Goal: Task Accomplishment & Management: Manage account settings

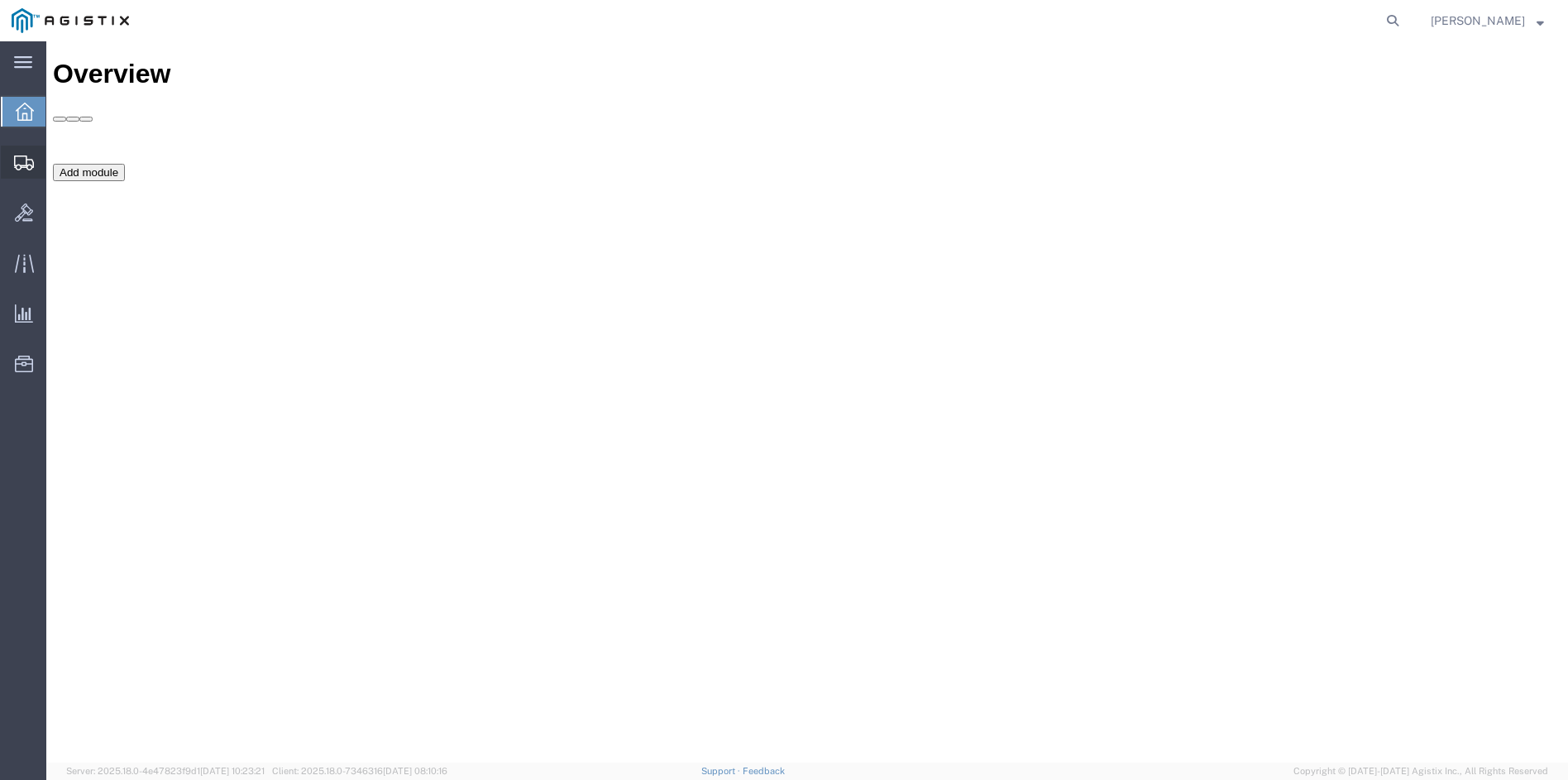
click at [0, 0] on span "Shipment Manager" at bounding box center [0, 0] width 0 height 0
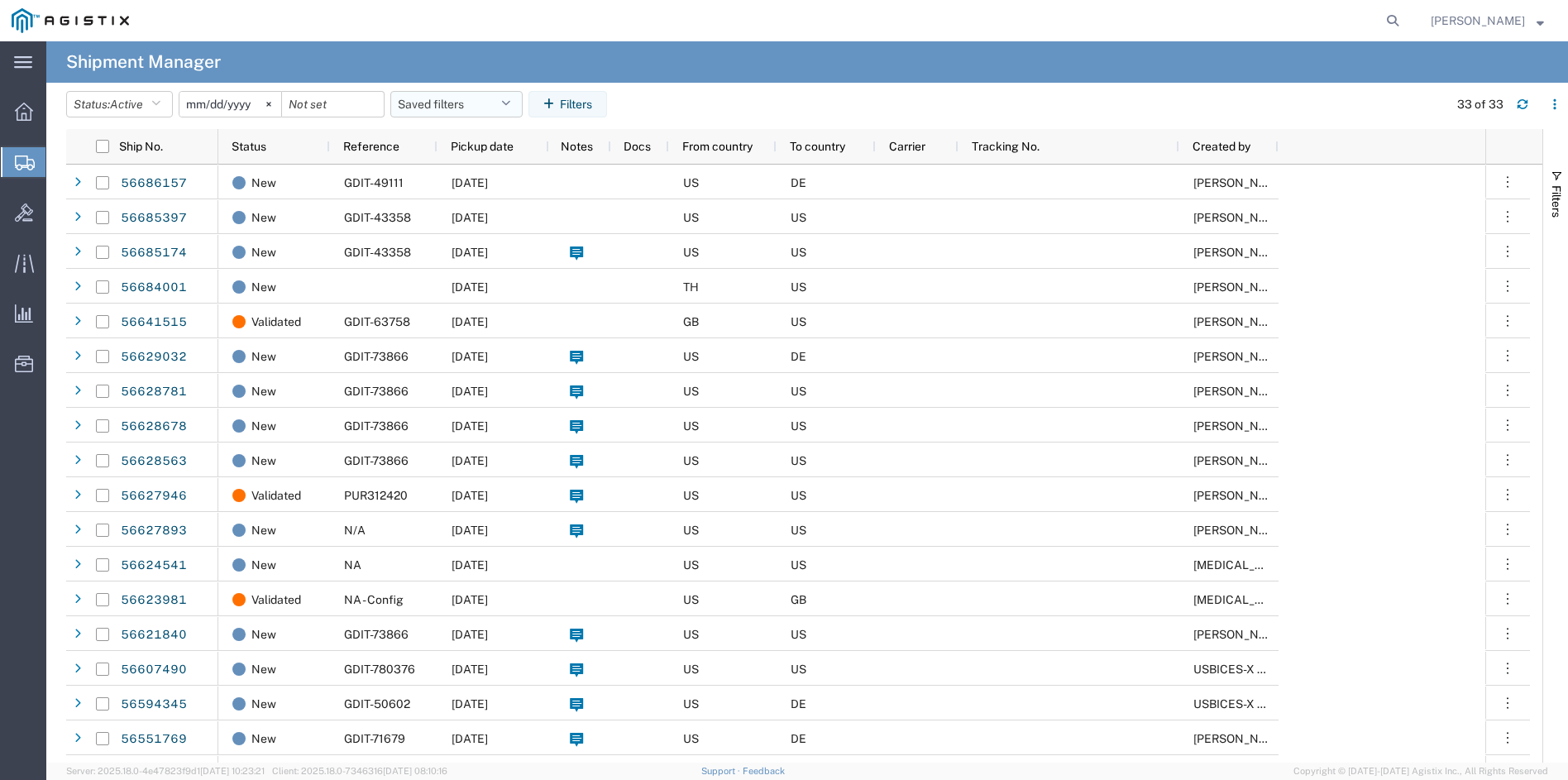
click at [438, 102] on button "Saved filters" at bounding box center [457, 104] width 132 height 27
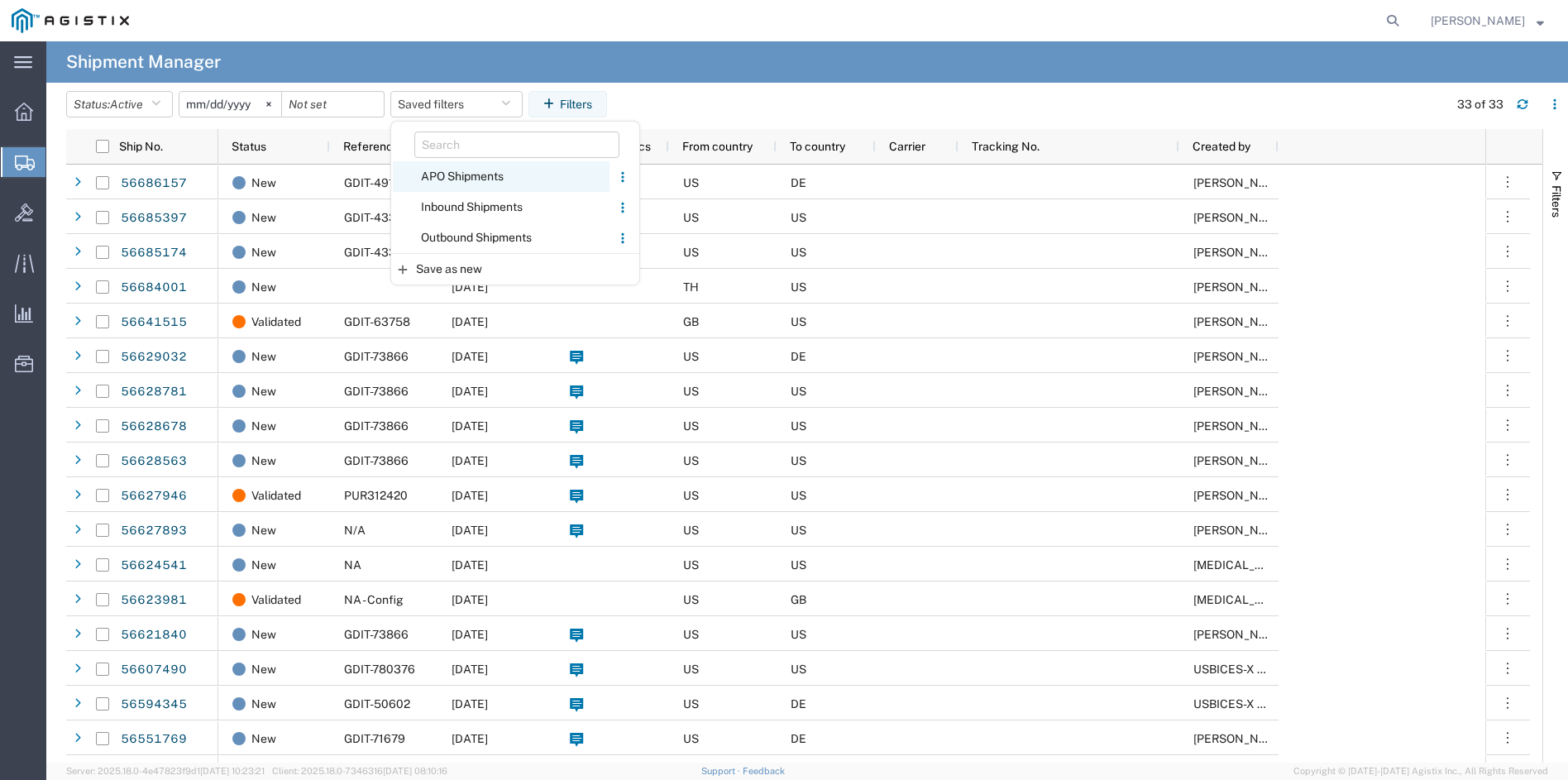
click at [470, 174] on span "APO Shipments" at bounding box center [501, 176] width 216 height 31
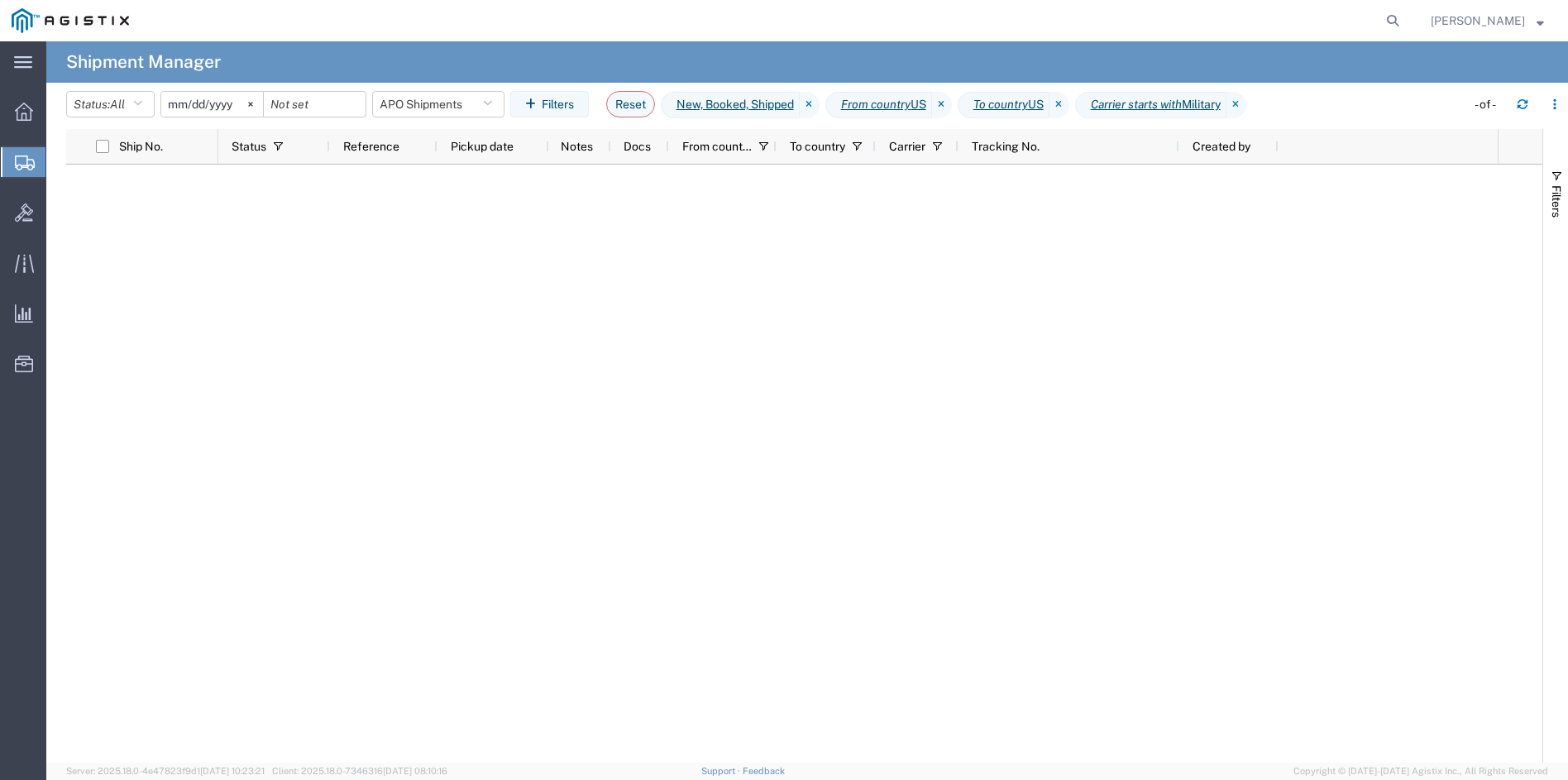
click at [549, 278] on div at bounding box center [858, 463] width 1280 height 598
click at [256, 100] on svg-icon at bounding box center [251, 104] width 25 height 25
click at [489, 106] on button "Saved filters" at bounding box center [438, 104] width 132 height 27
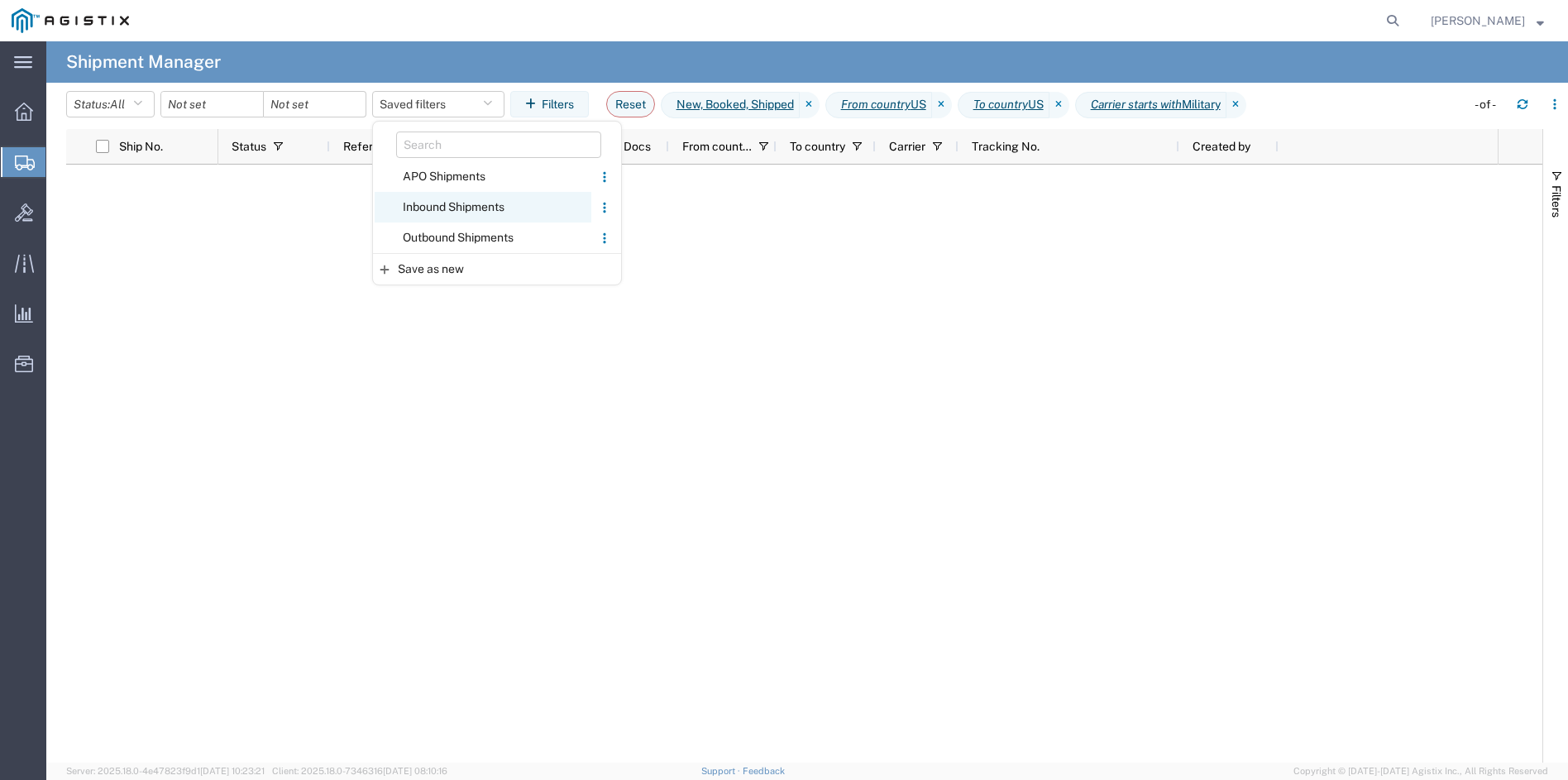
click at [447, 212] on span "Inbound Shipments" at bounding box center [482, 207] width 216 height 31
type input "[DATE]"
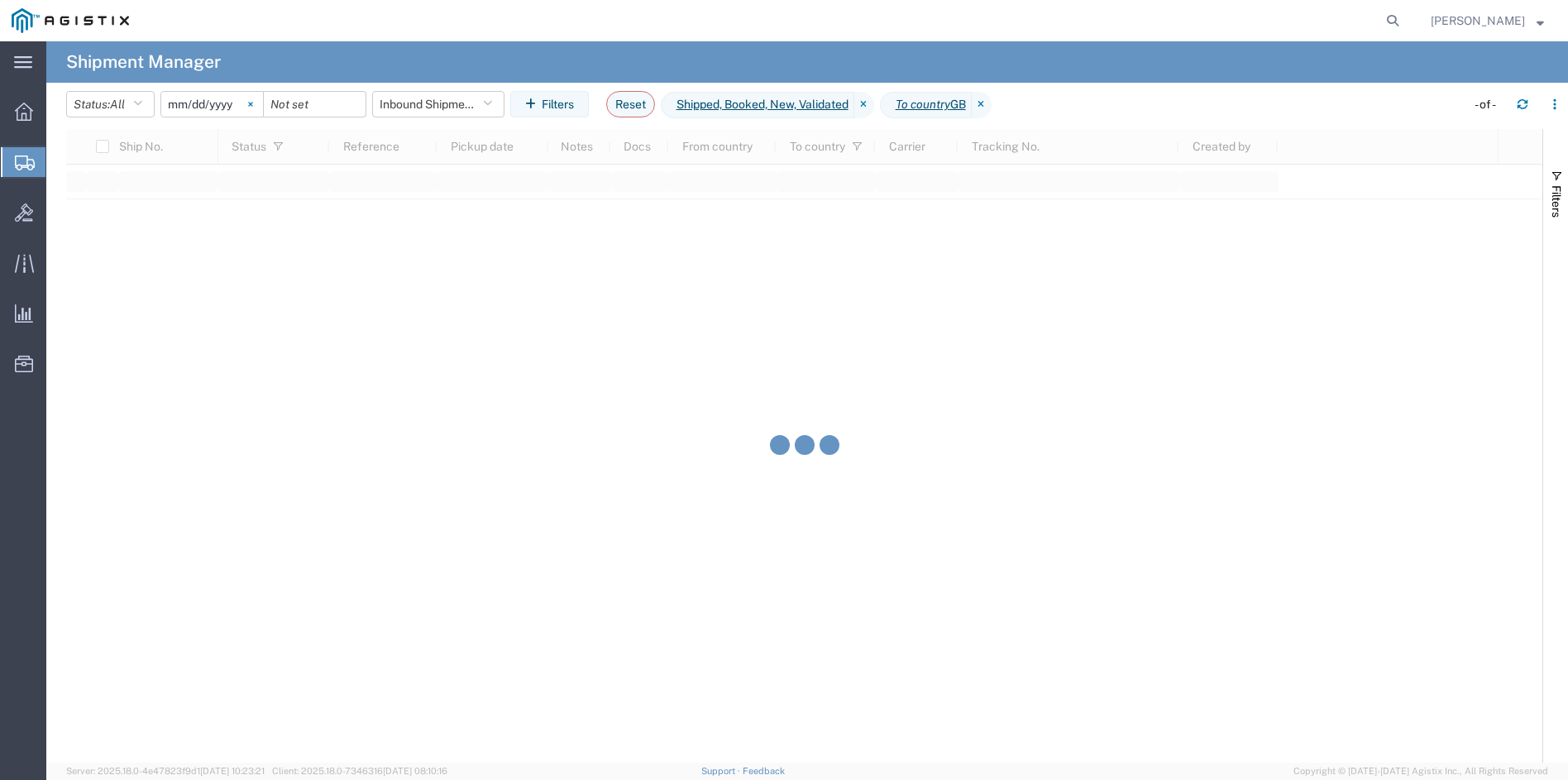
click at [253, 105] on icon at bounding box center [250, 103] width 4 height 4
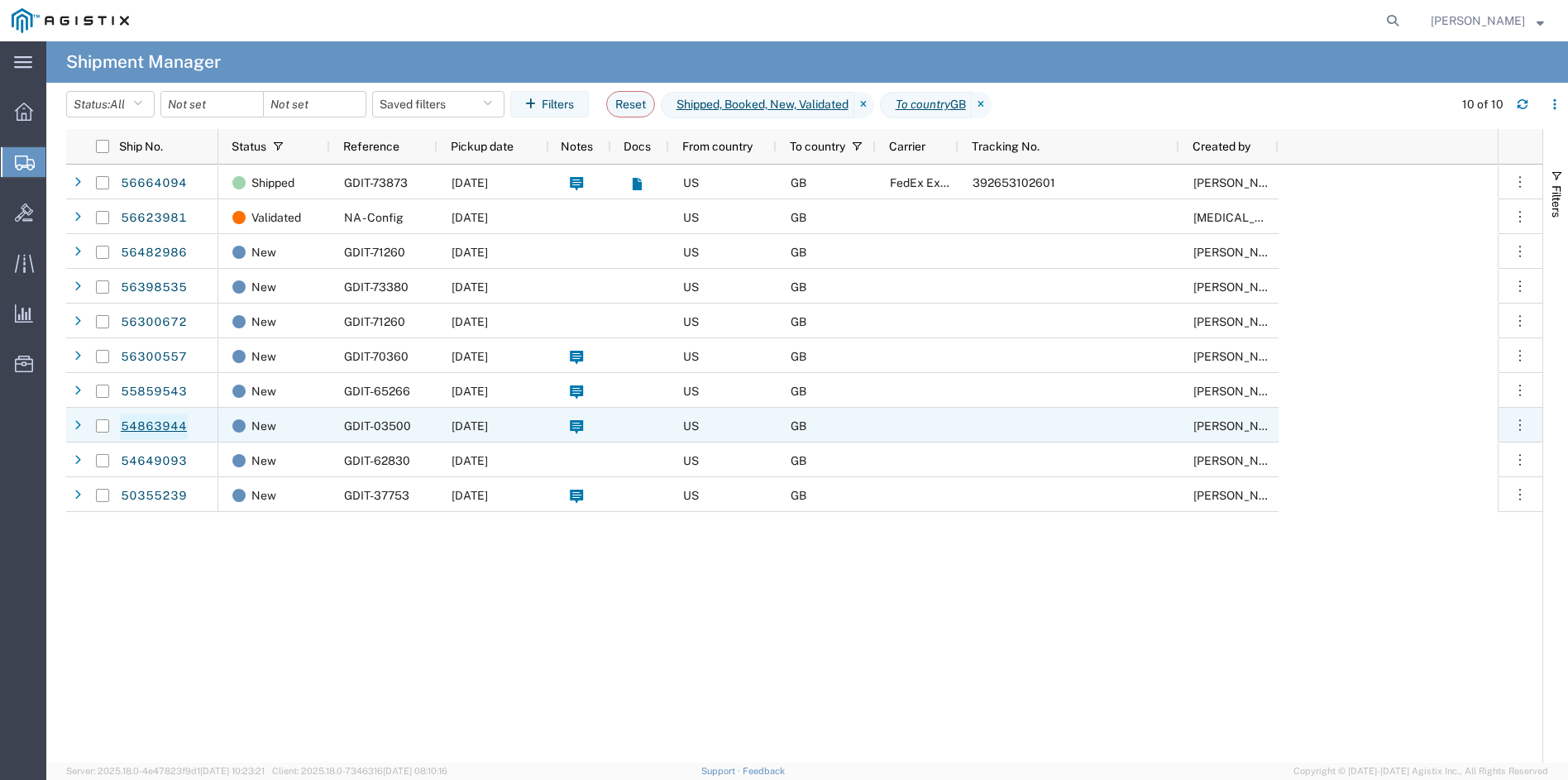
click at [139, 422] on link "54863944" at bounding box center [153, 427] width 68 height 27
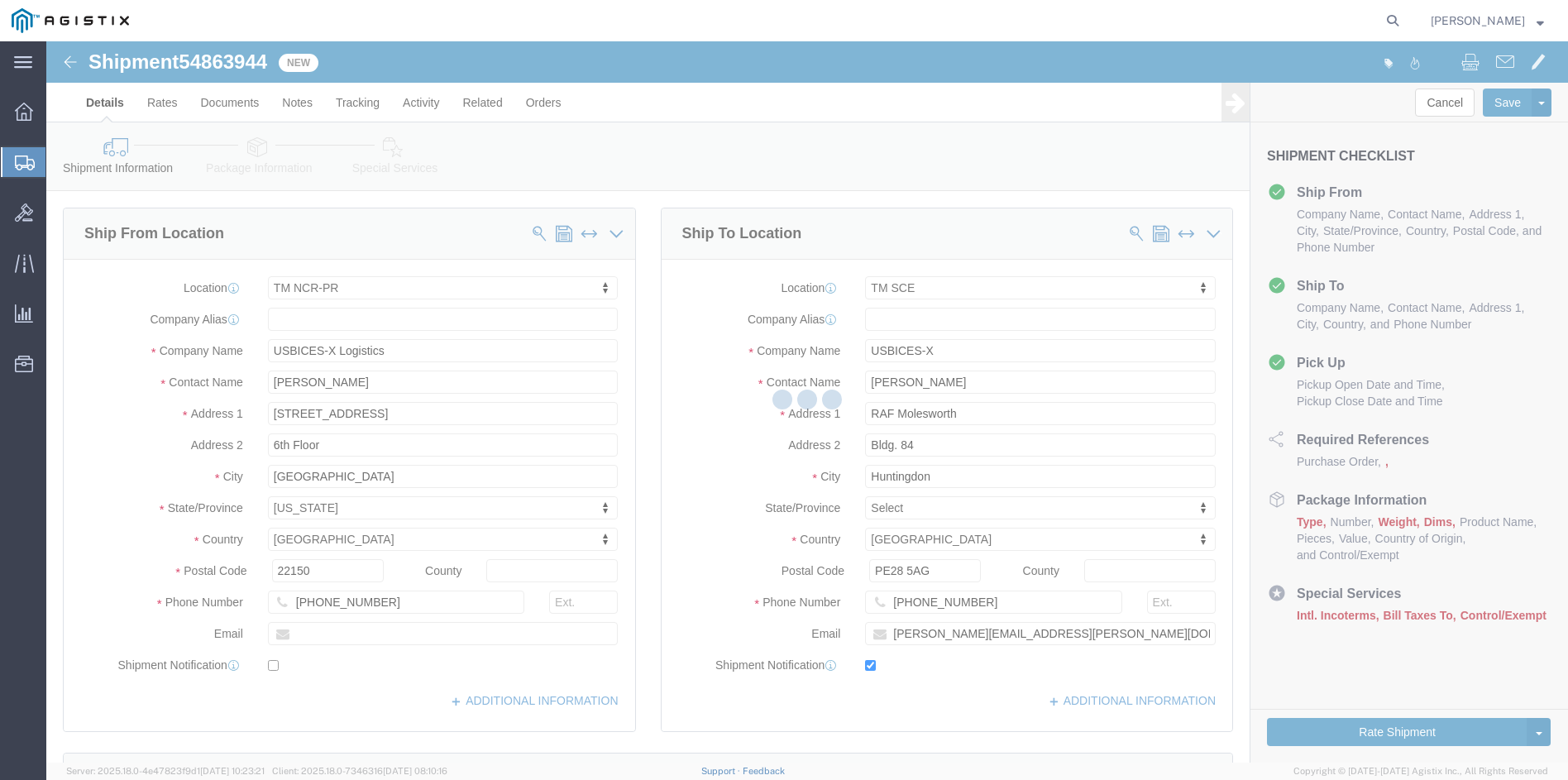
select select "51996"
select select "34240"
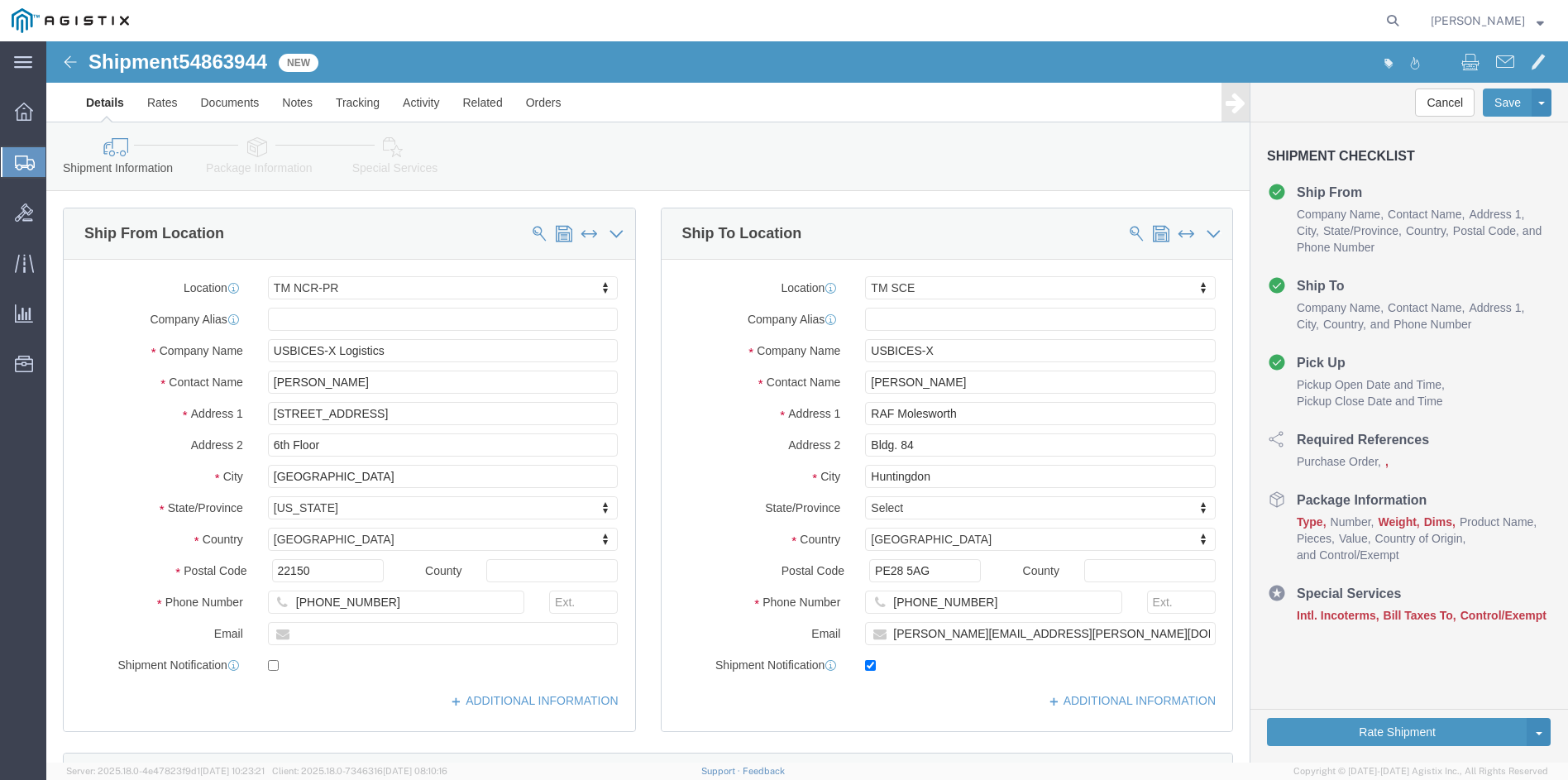
scroll to position [413, 0]
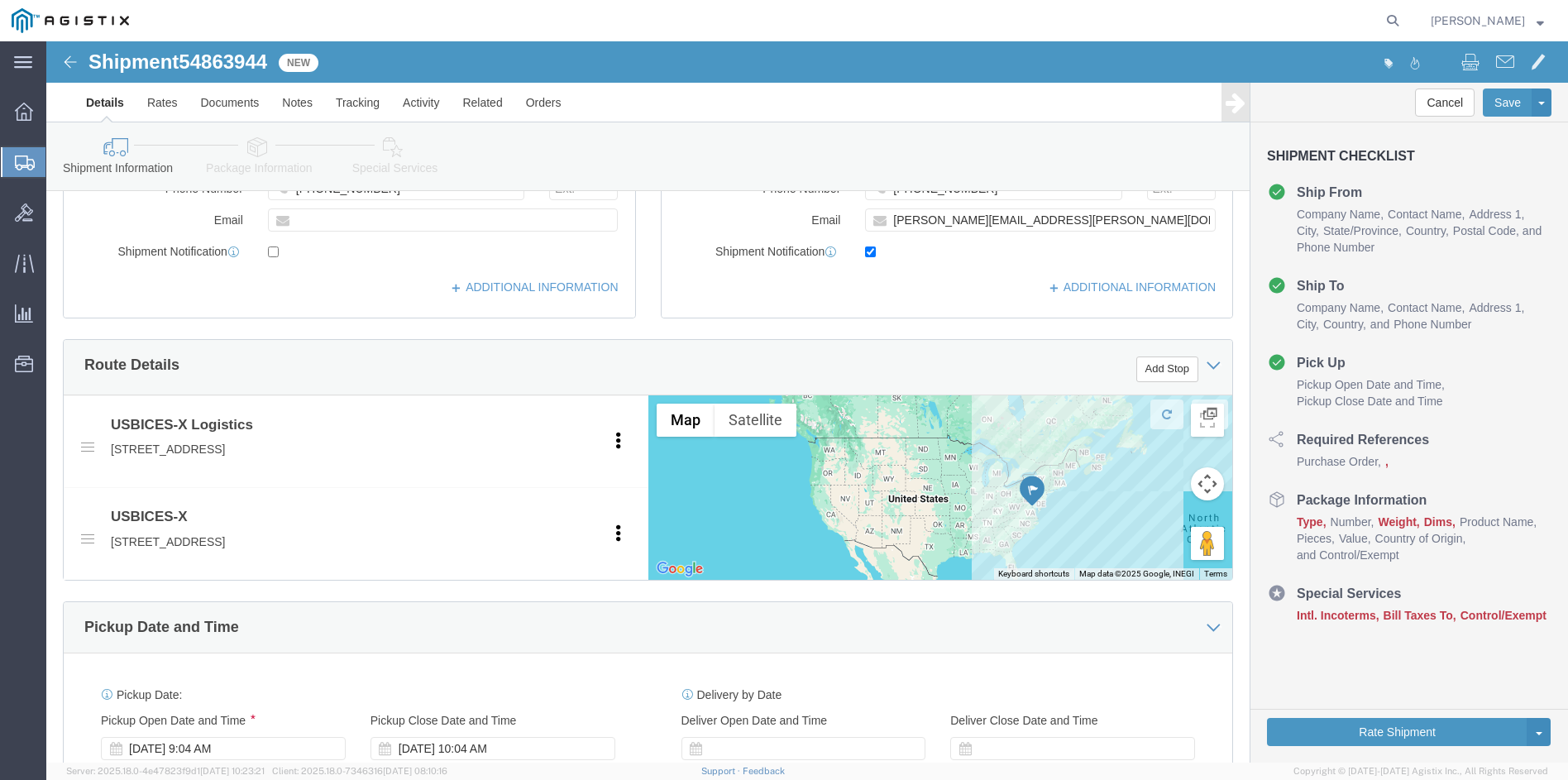
click icon
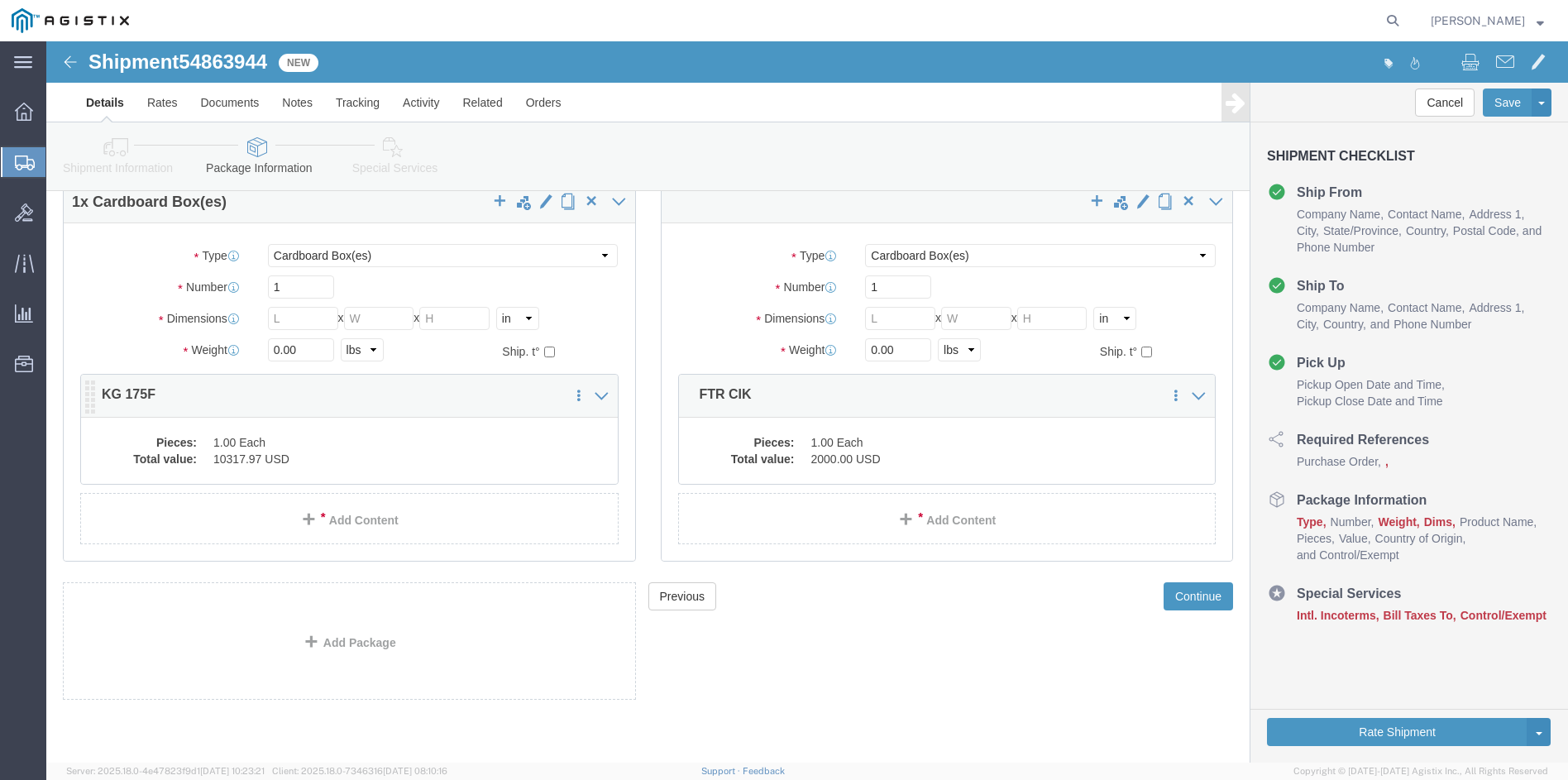
click dd "10317.97 USD"
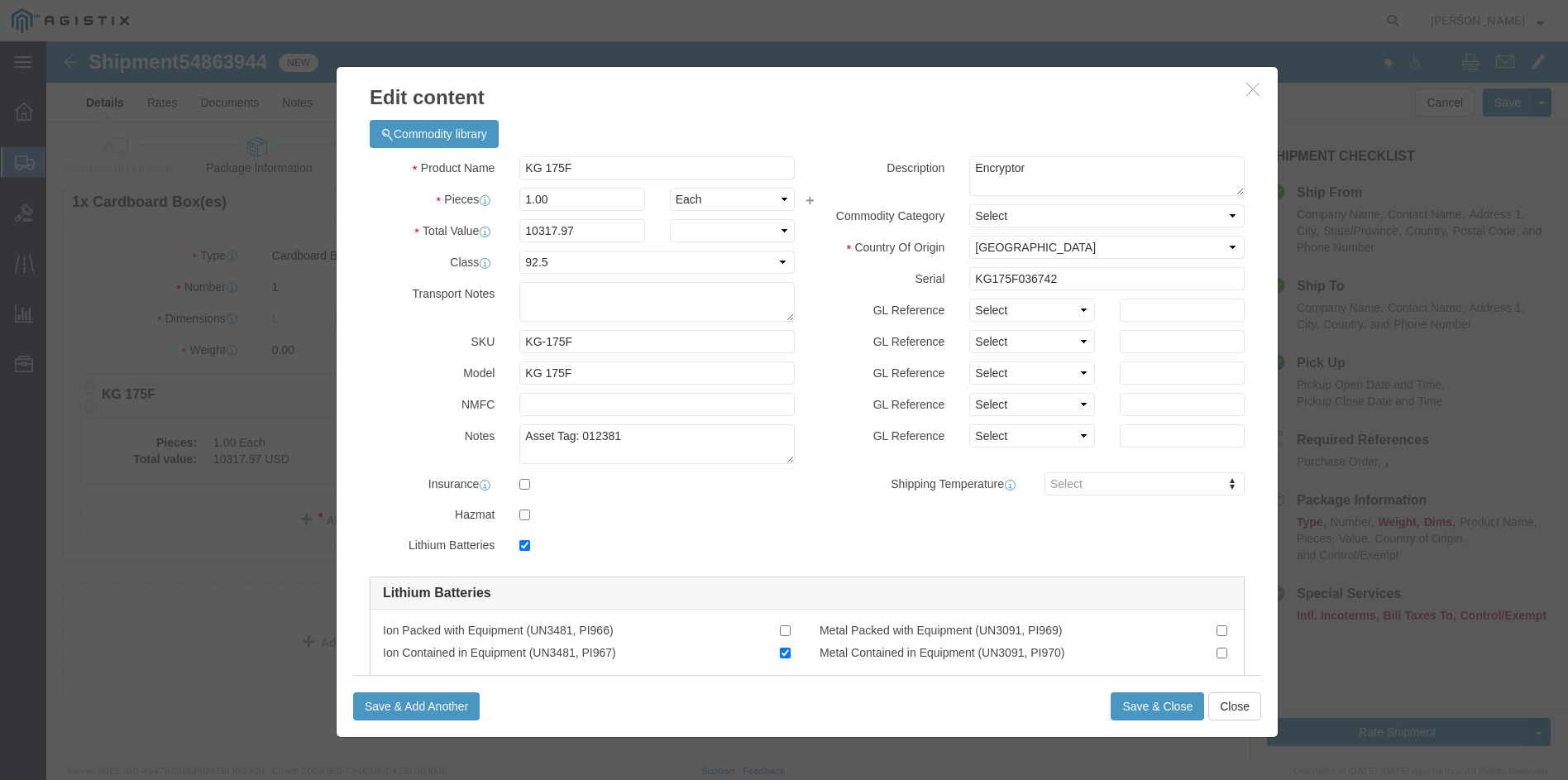
checkbox input "true"
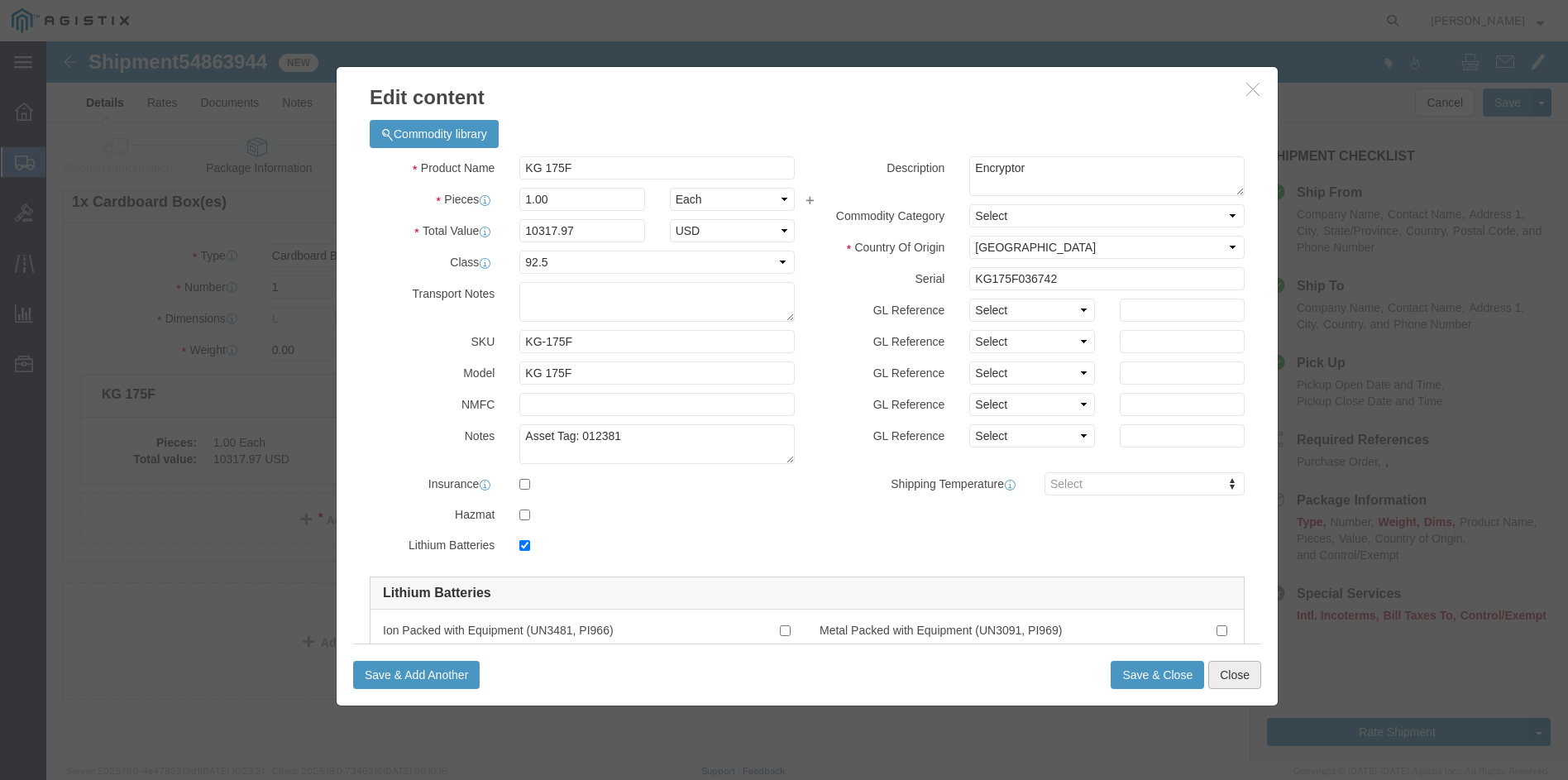
click button "Close"
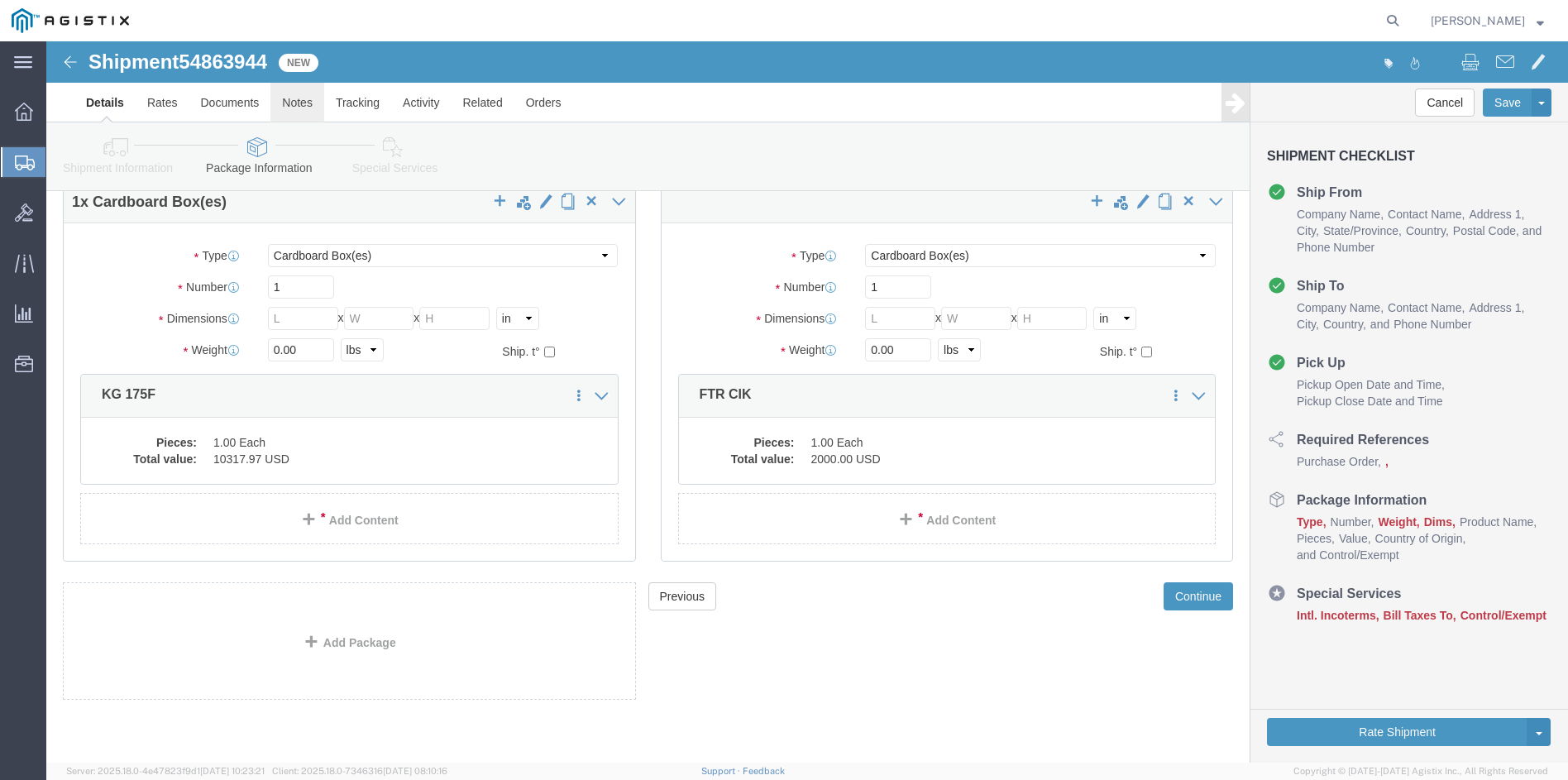
click link "Notes"
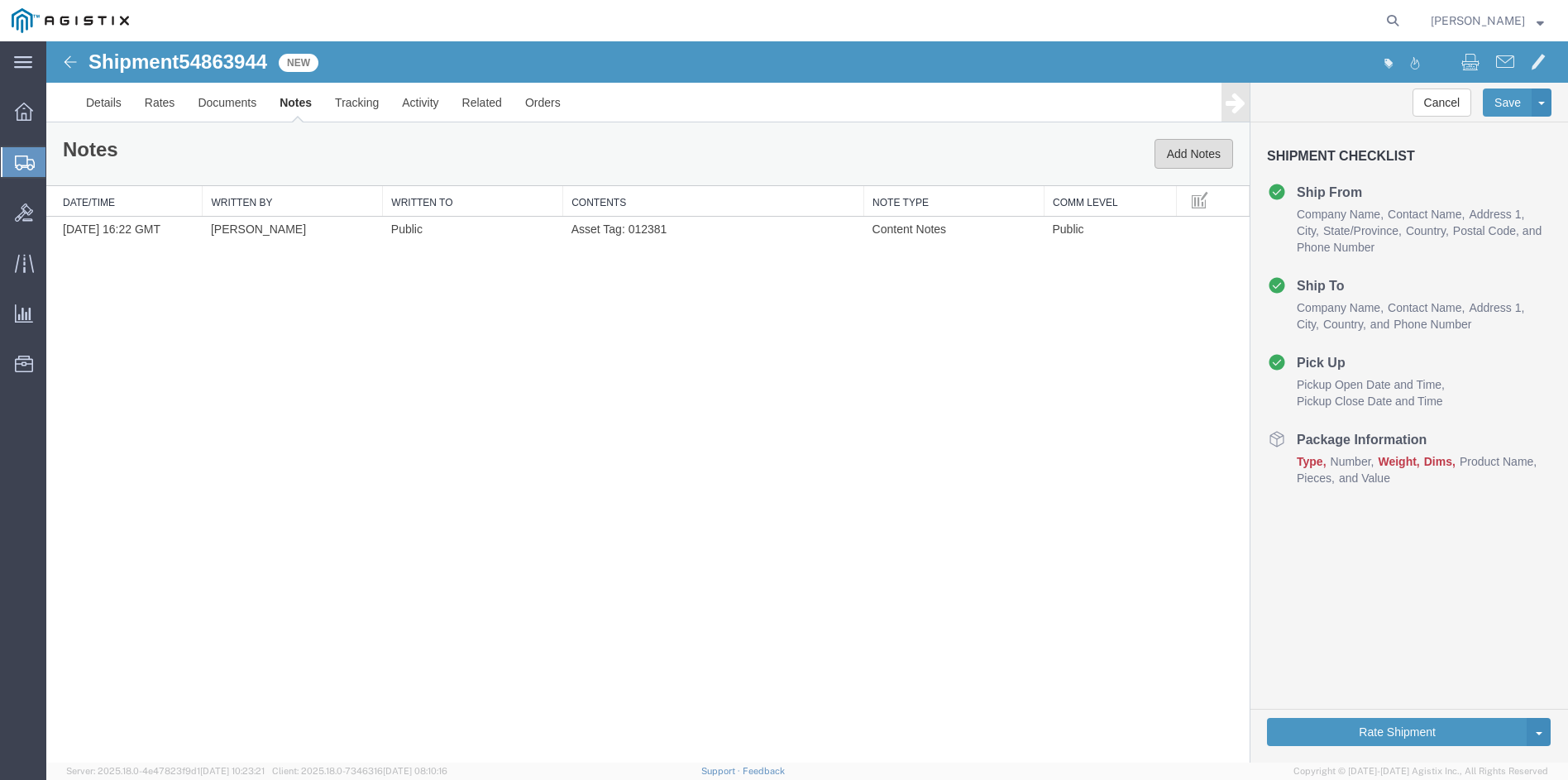
click at [1205, 154] on button "Add Notes" at bounding box center [1194, 153] width 78 height 30
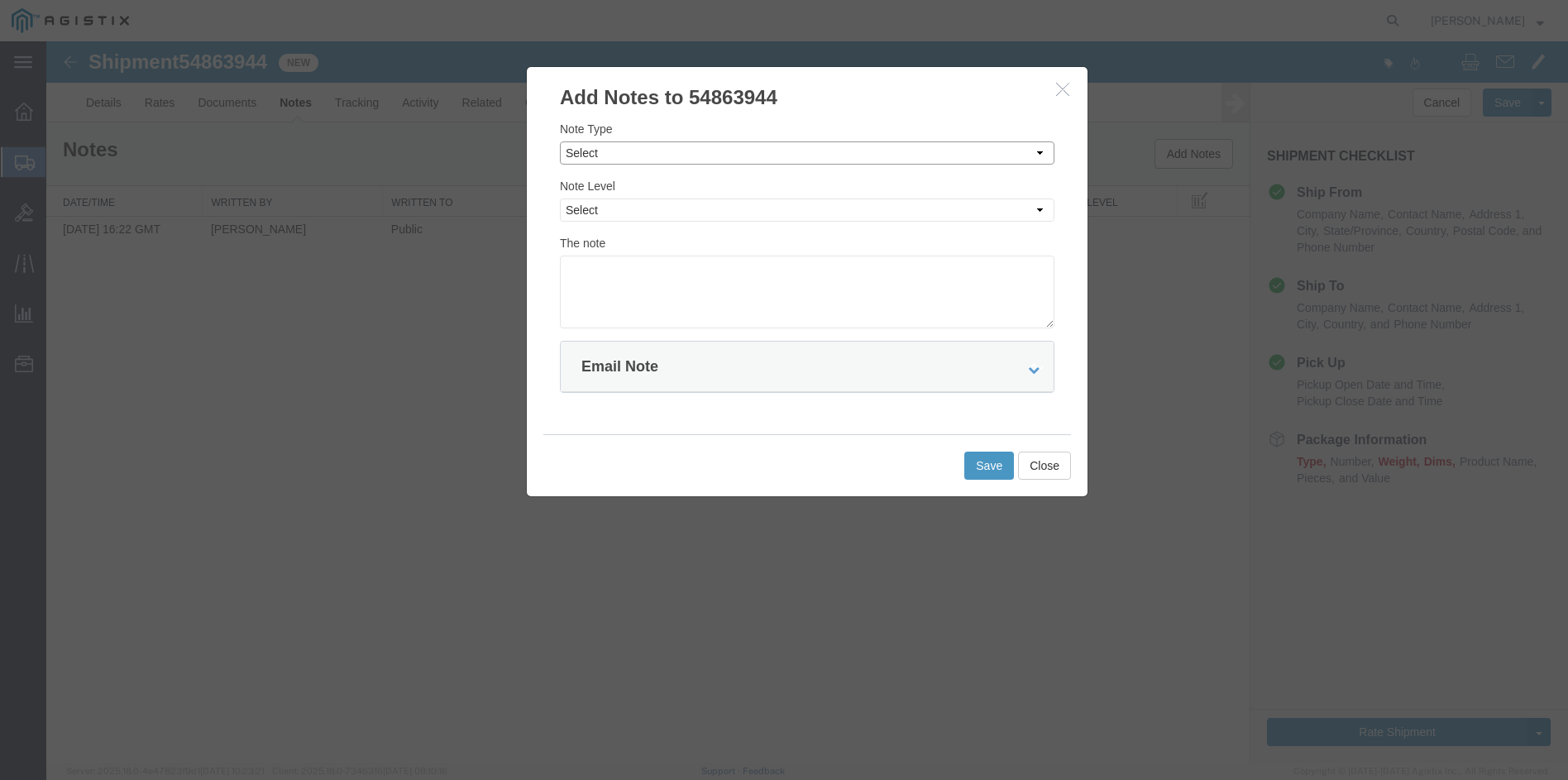
click at [706, 149] on select "Select Approval Bid Notes Carrier Change Notes Claim Notes Content Hazmat Notes…" at bounding box center [807, 153] width 495 height 23
select select "DELIVERY_NOTES"
click at [560, 142] on select "Select Approval Bid Notes Carrier Change Notes Claim Notes Content Hazmat Notes…" at bounding box center [807, 153] width 495 height 23
click at [633, 208] on select "Select Private to Account Private to Vendor Public" at bounding box center [807, 210] width 495 height 23
select select "PUBLIC"
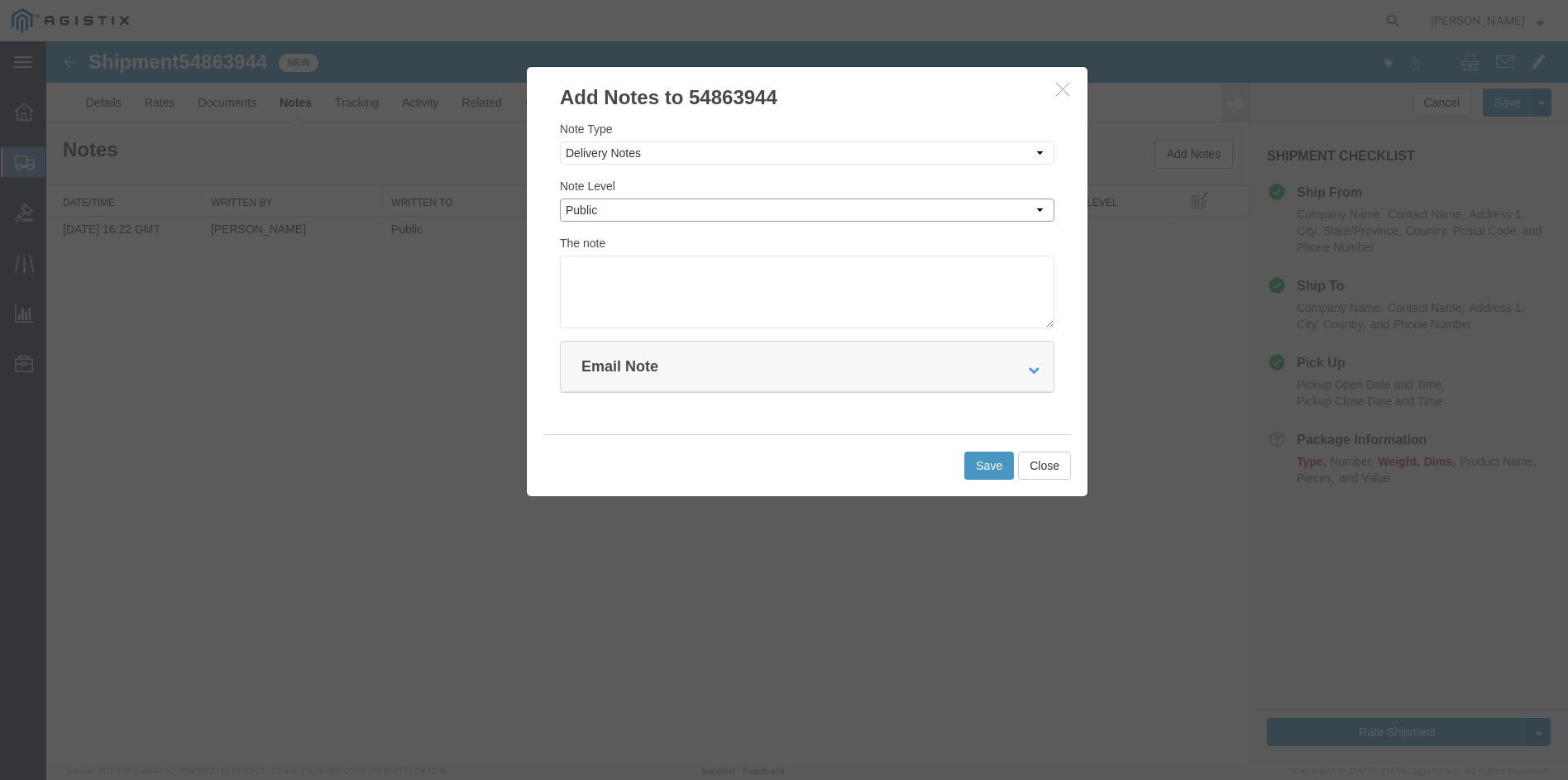
click at [560, 198] on select "Select Private to Account Private to Vendor Public" at bounding box center [807, 210] width 495 height 23
click at [634, 308] on textarea at bounding box center [807, 292] width 495 height 73
type textarea "Asset received at SCE"
click at [1039, 367] on icon at bounding box center [1034, 369] width 11 height 11
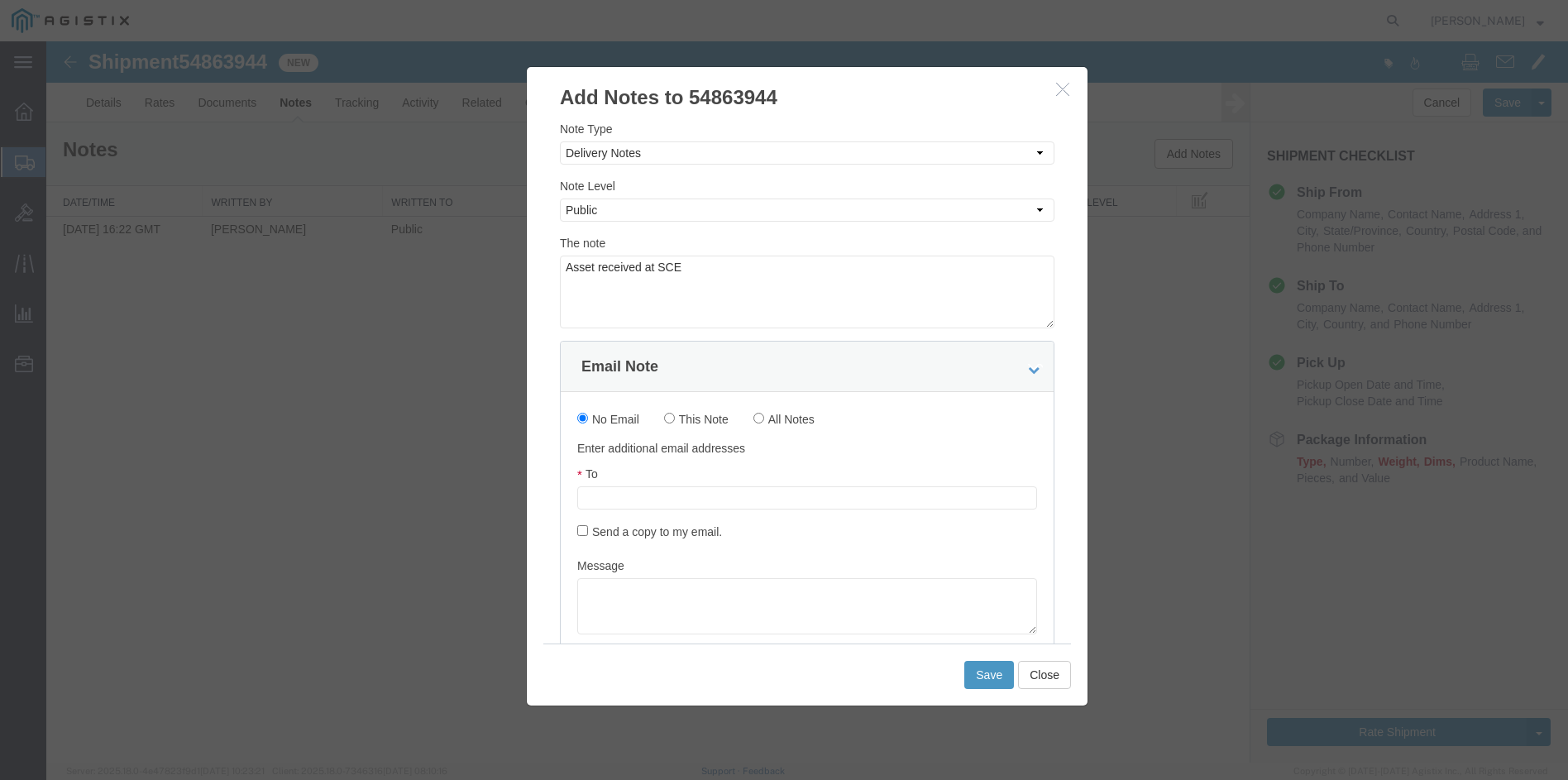
click at [642, 501] on input "text" at bounding box center [697, 498] width 193 height 21
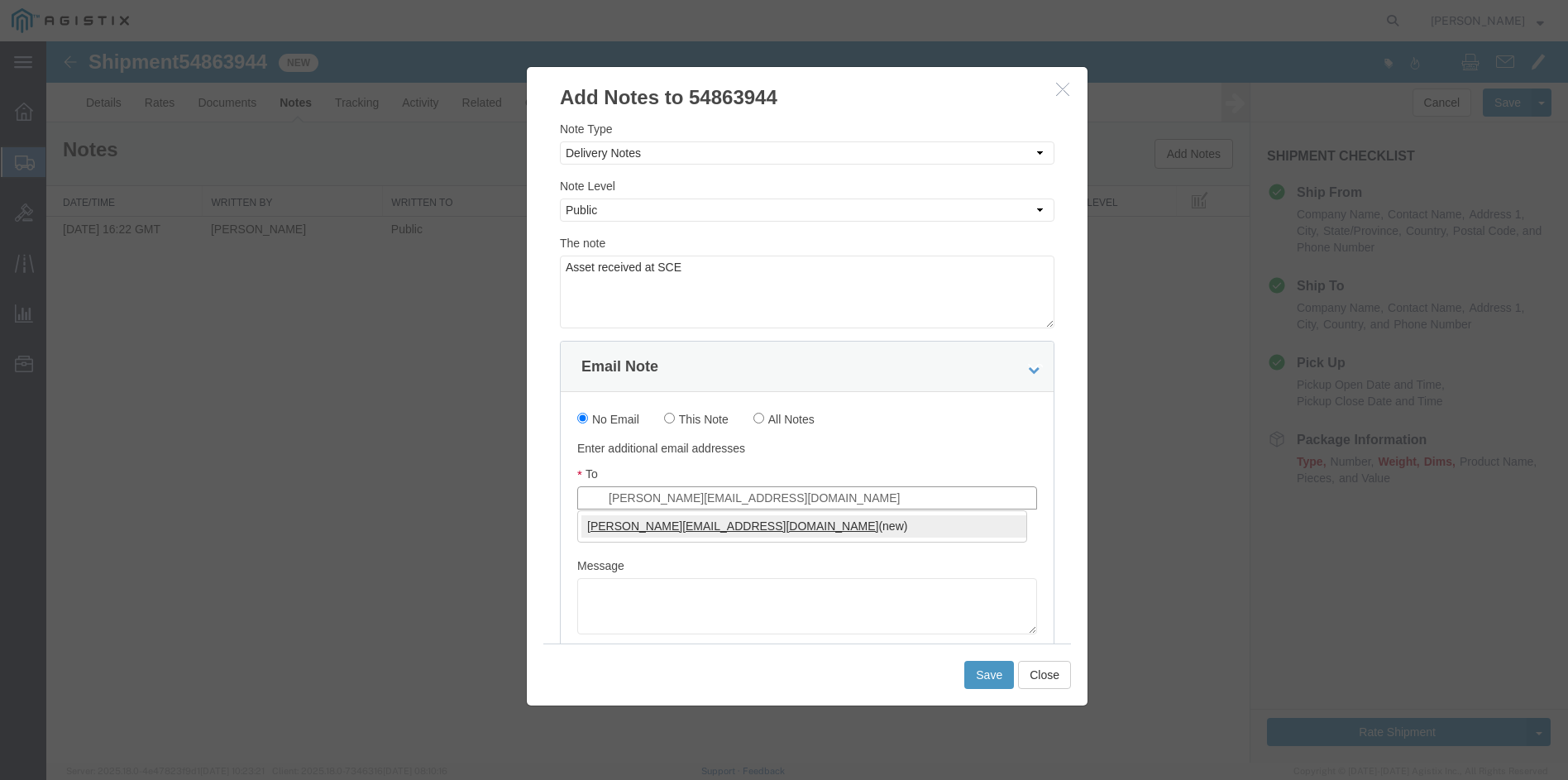
type input "[PERSON_NAME][EMAIL_ADDRESS][DOMAIN_NAME]"
click at [690, 597] on textarea at bounding box center [807, 606] width 459 height 56
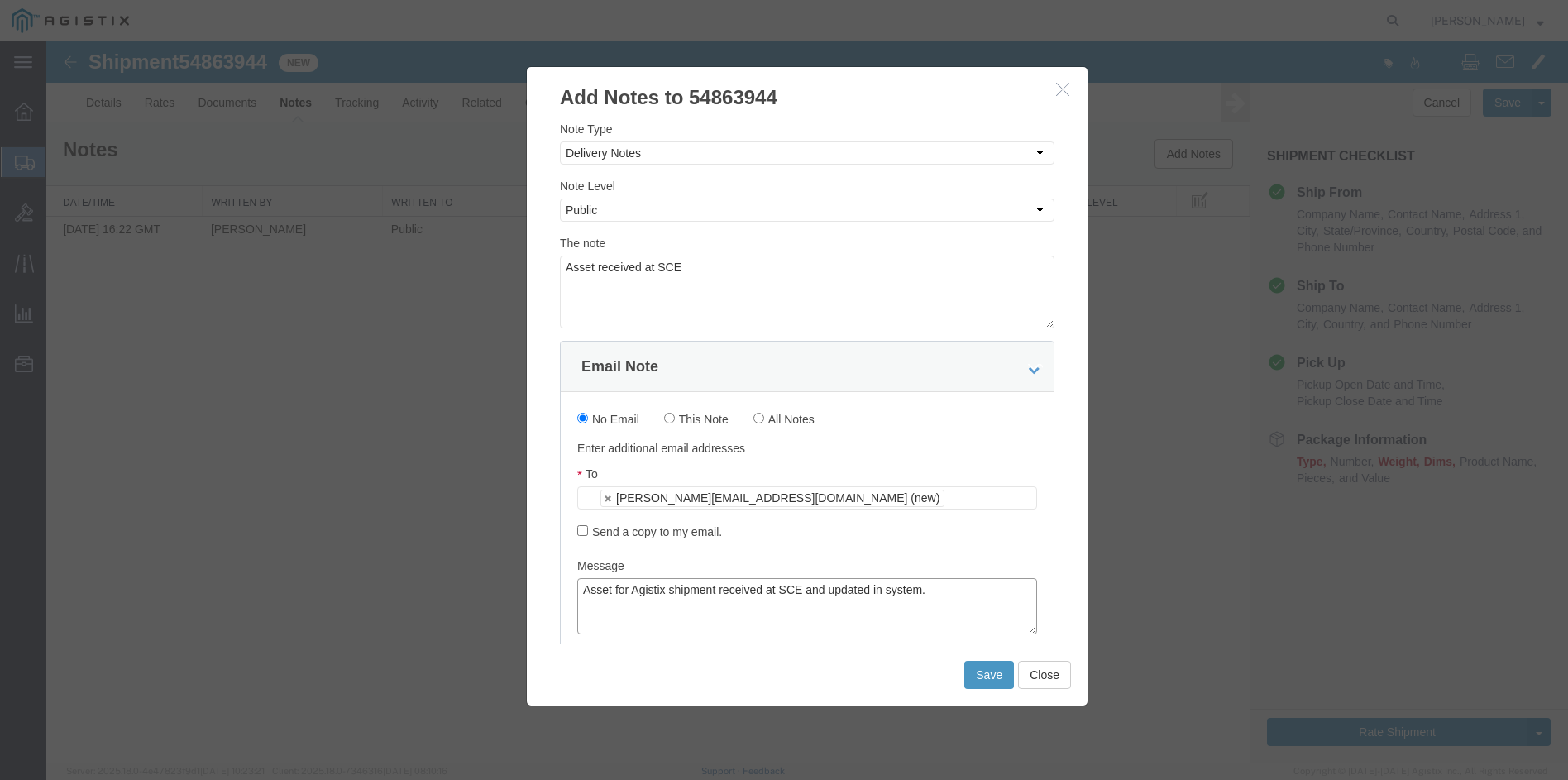
click at [617, 590] on textarea "Asset for Agistix shipment received at SCE and updated in system." at bounding box center [807, 606] width 459 height 56
type textarea "Asset listed in Agistix shipment received at SCE and updated in system."
click at [990, 680] on button "Save" at bounding box center [989, 674] width 50 height 28
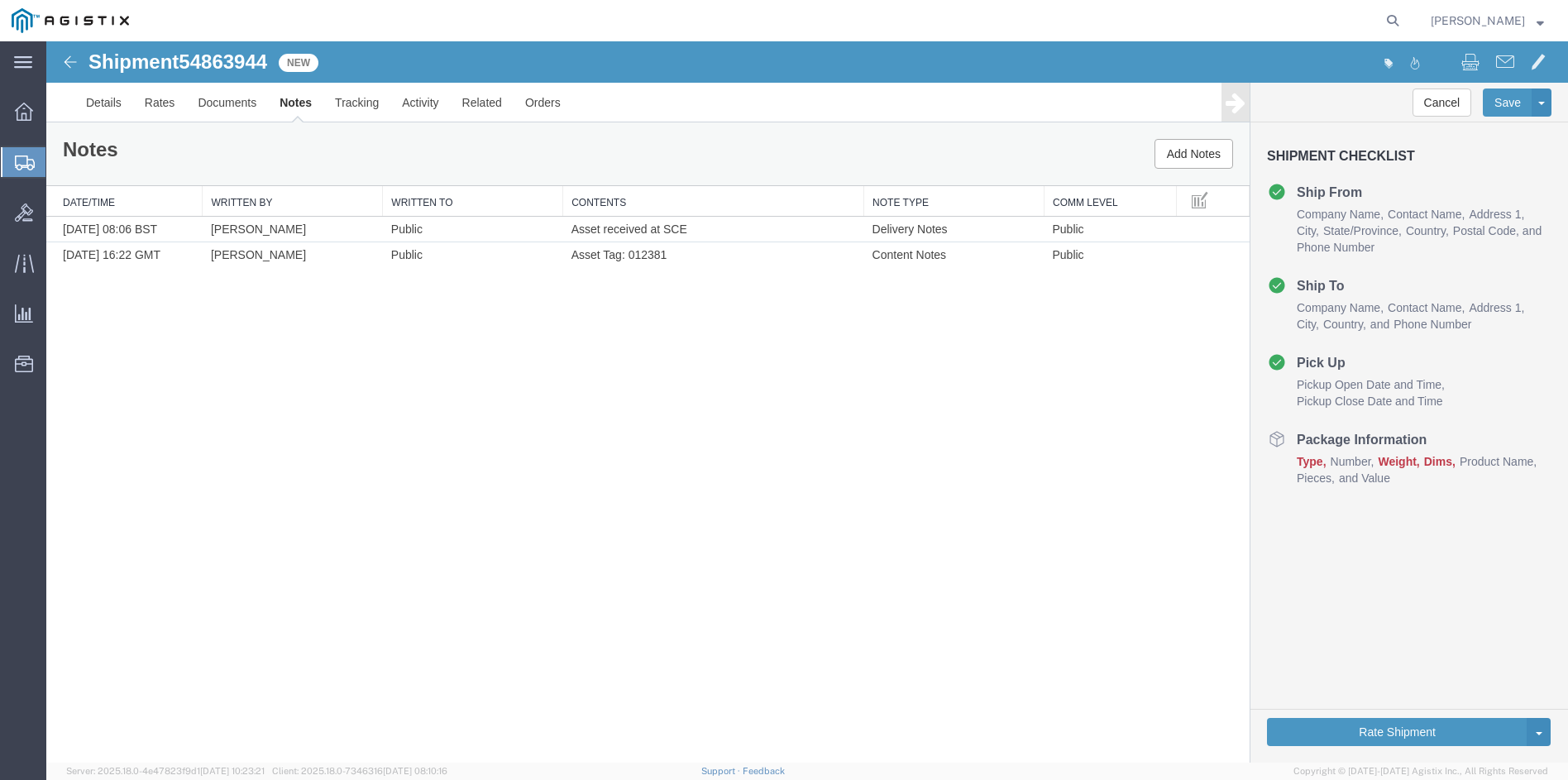
click at [61, 60] on img at bounding box center [70, 61] width 20 height 20
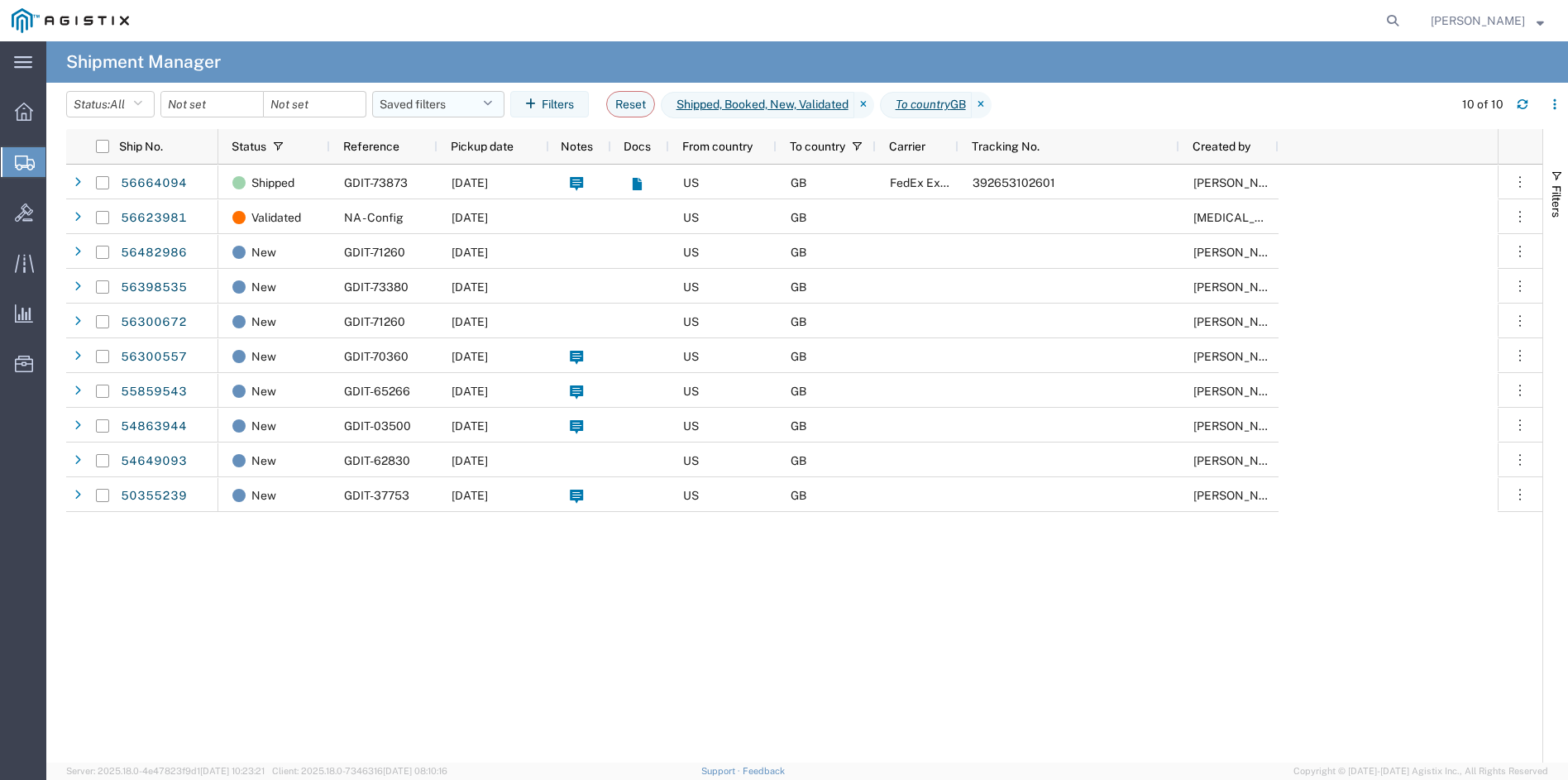
click at [492, 108] on icon "button" at bounding box center [488, 104] width 10 height 11
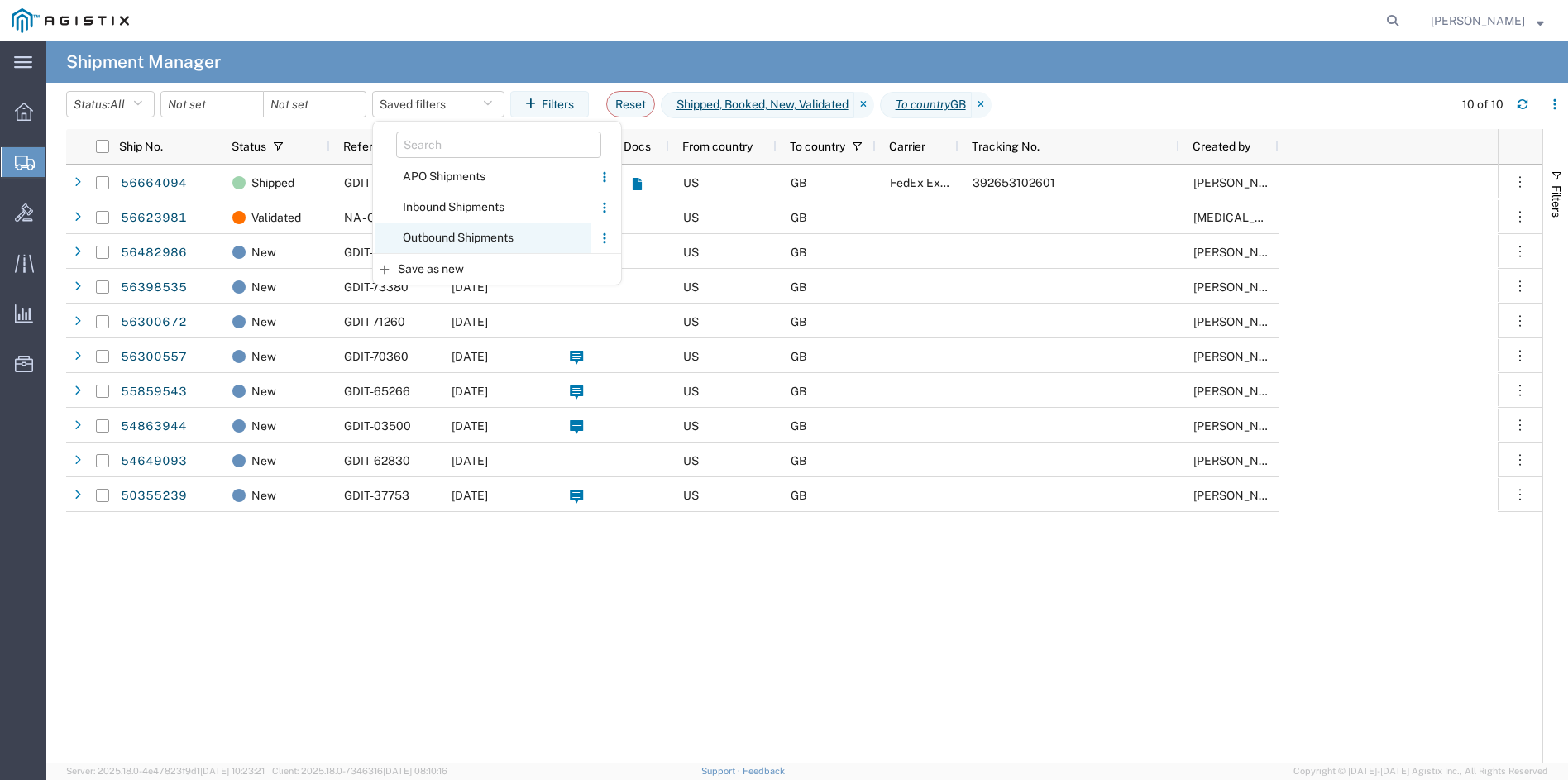
click at [441, 234] on span "Outbound Shipments" at bounding box center [482, 237] width 216 height 31
type input "[DATE]"
